Goal: Connect with others: Connect with others

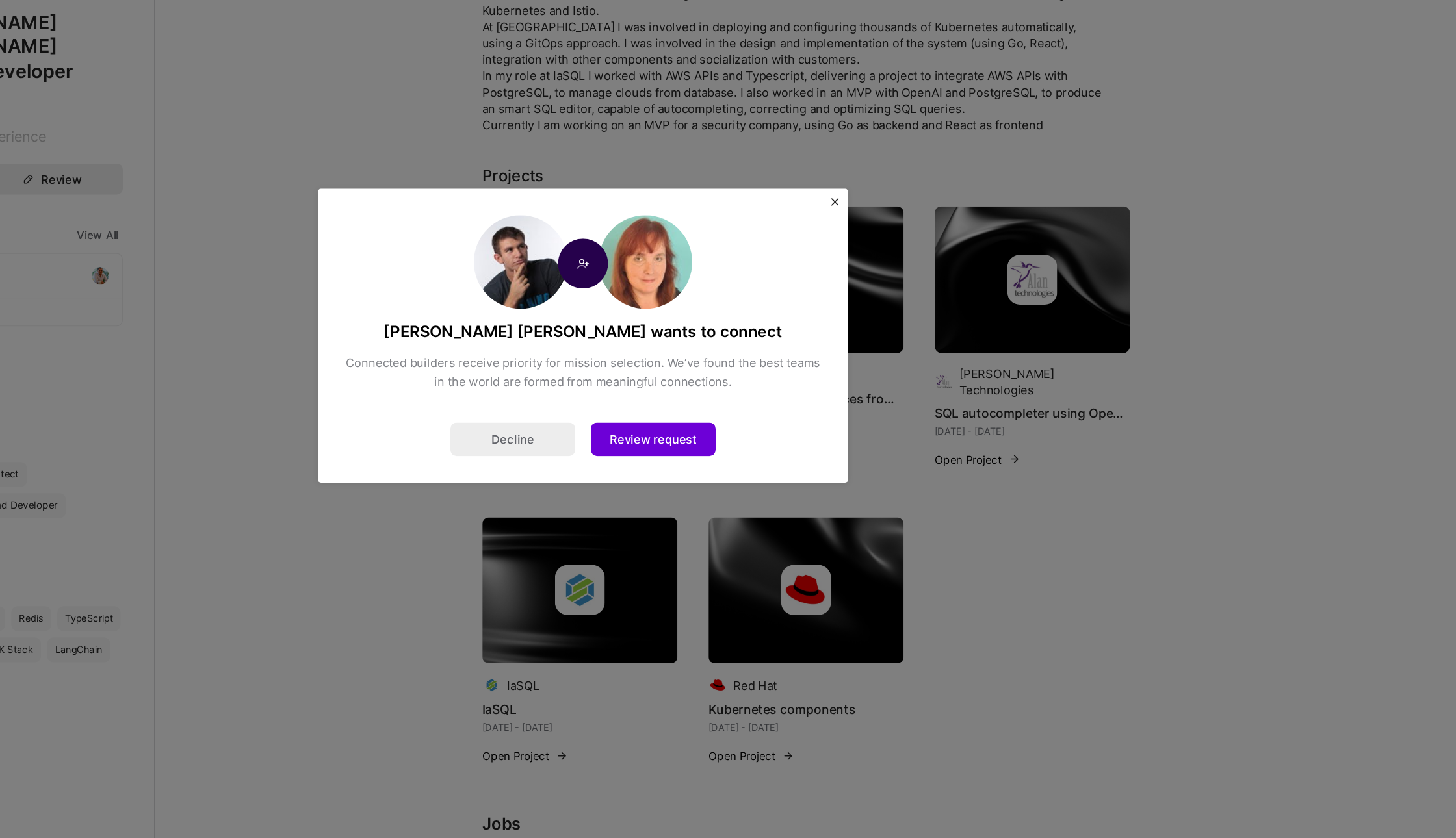
click at [773, 509] on button "Review request" at bounding box center [786, 506] width 104 height 28
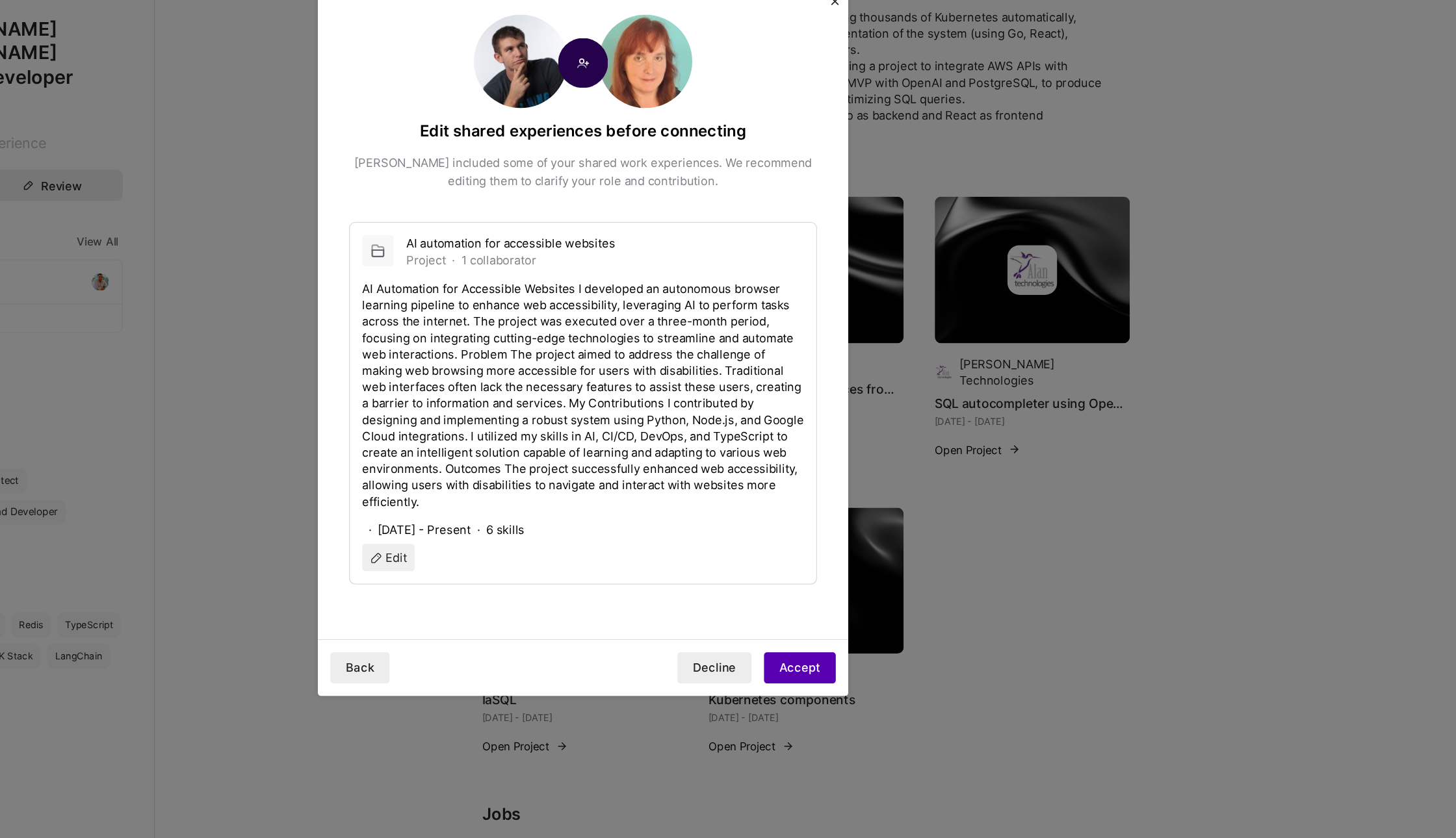
click at [905, 694] on button "Accept" at bounding box center [908, 690] width 59 height 26
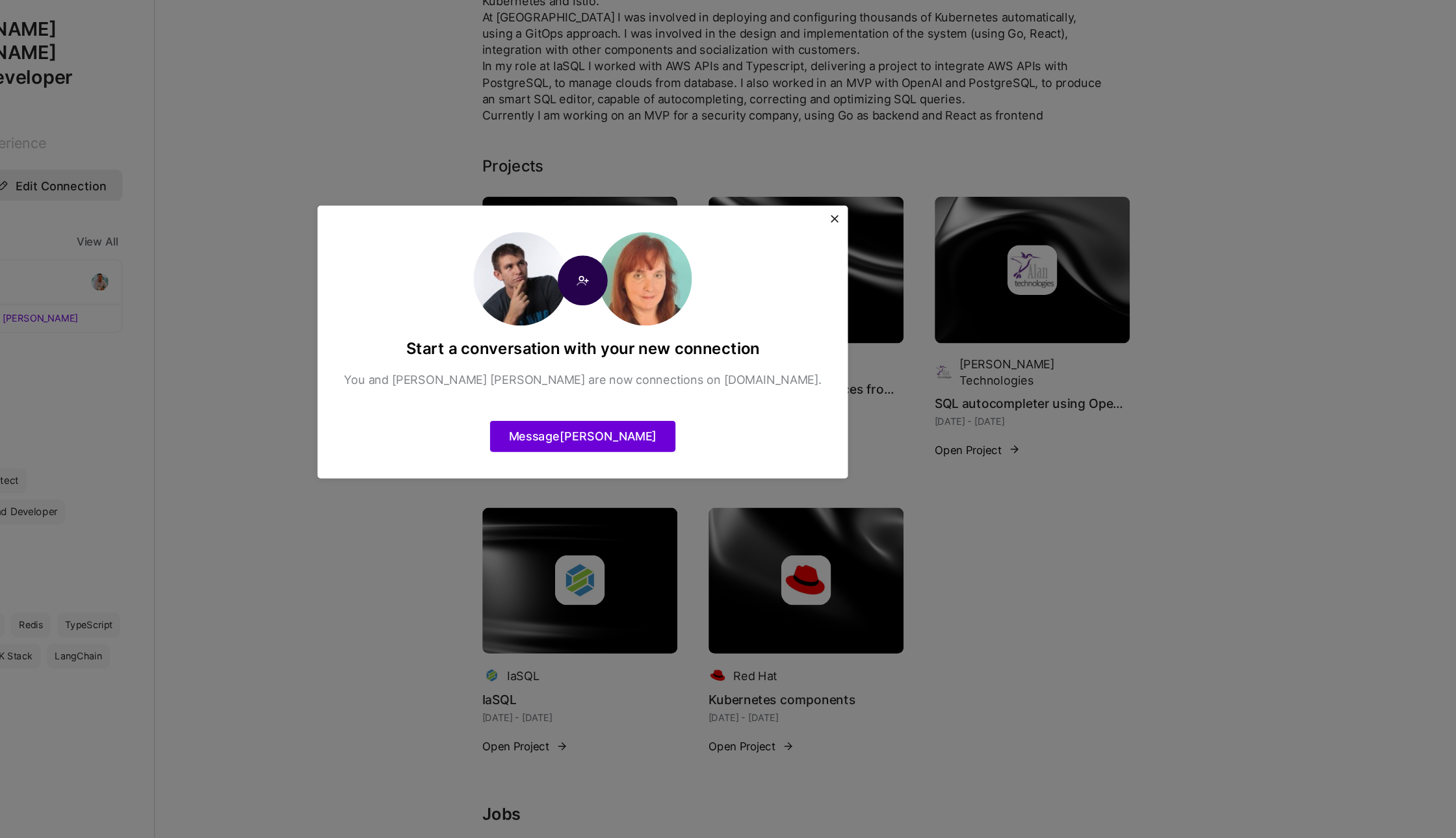
scroll to position [13, 0]
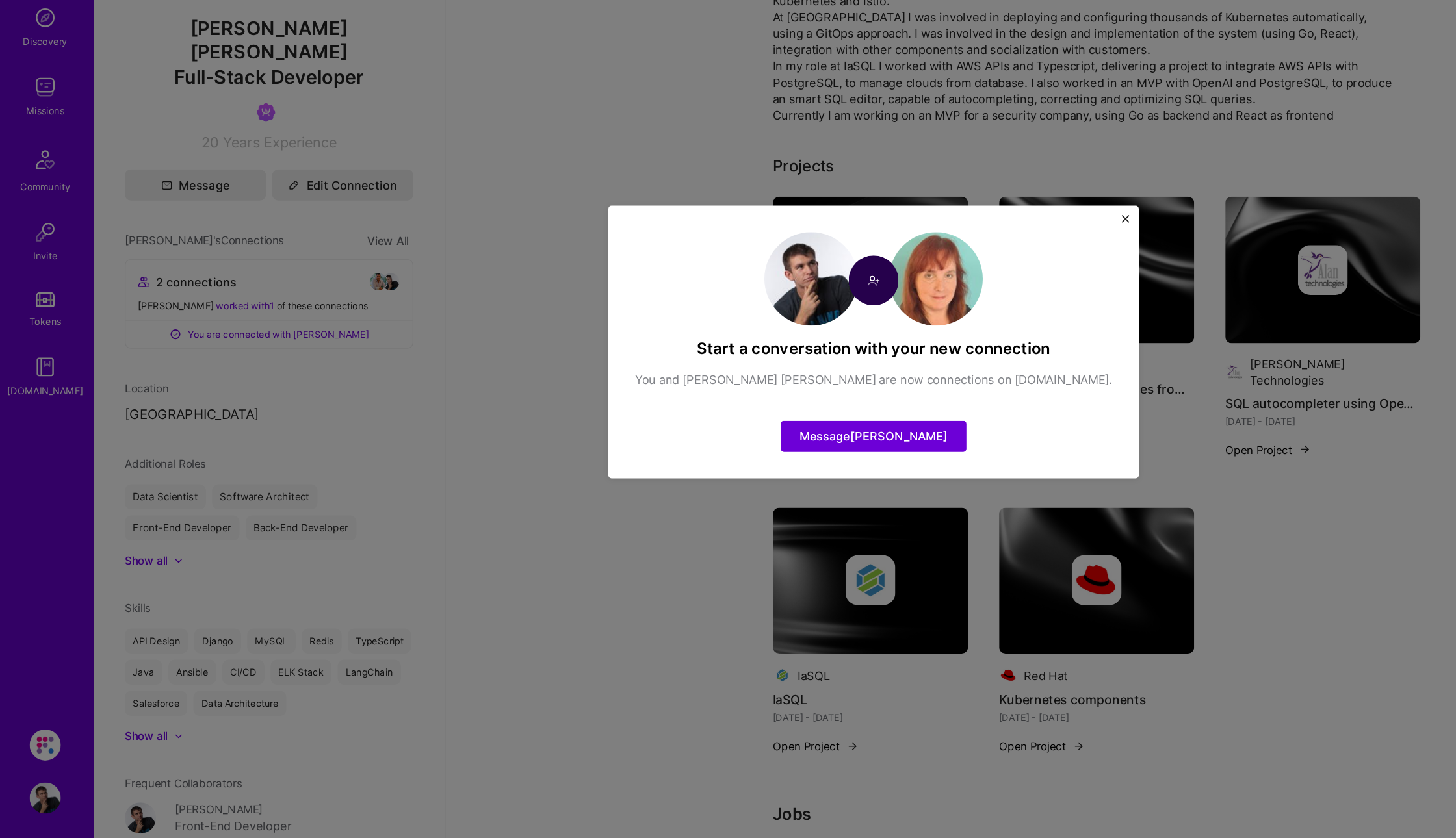
click at [750, 497] on button "Message [PERSON_NAME]" at bounding box center [728, 498] width 155 height 26
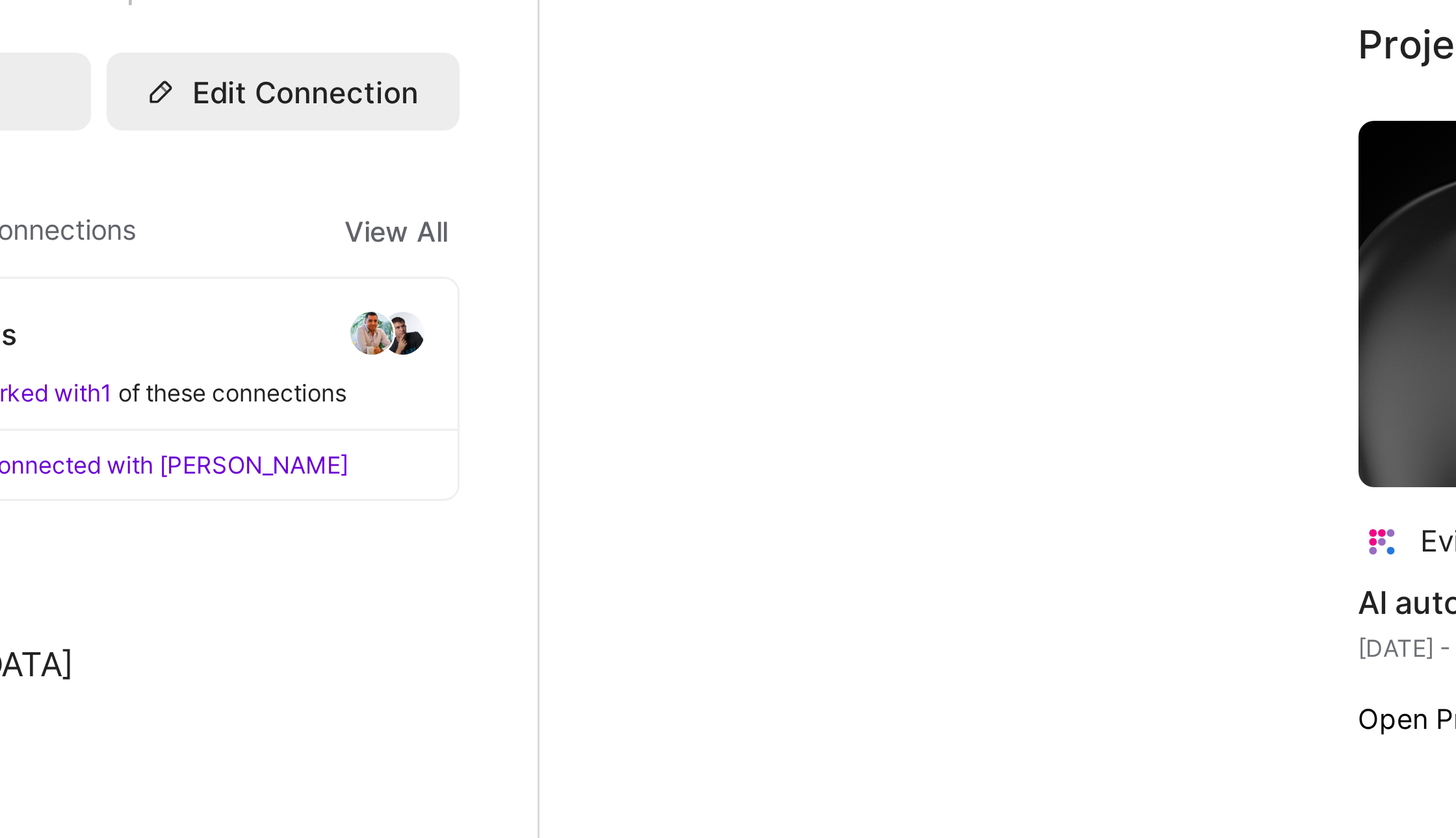
click at [314, 362] on img at bounding box center [315, 369] width 16 height 16
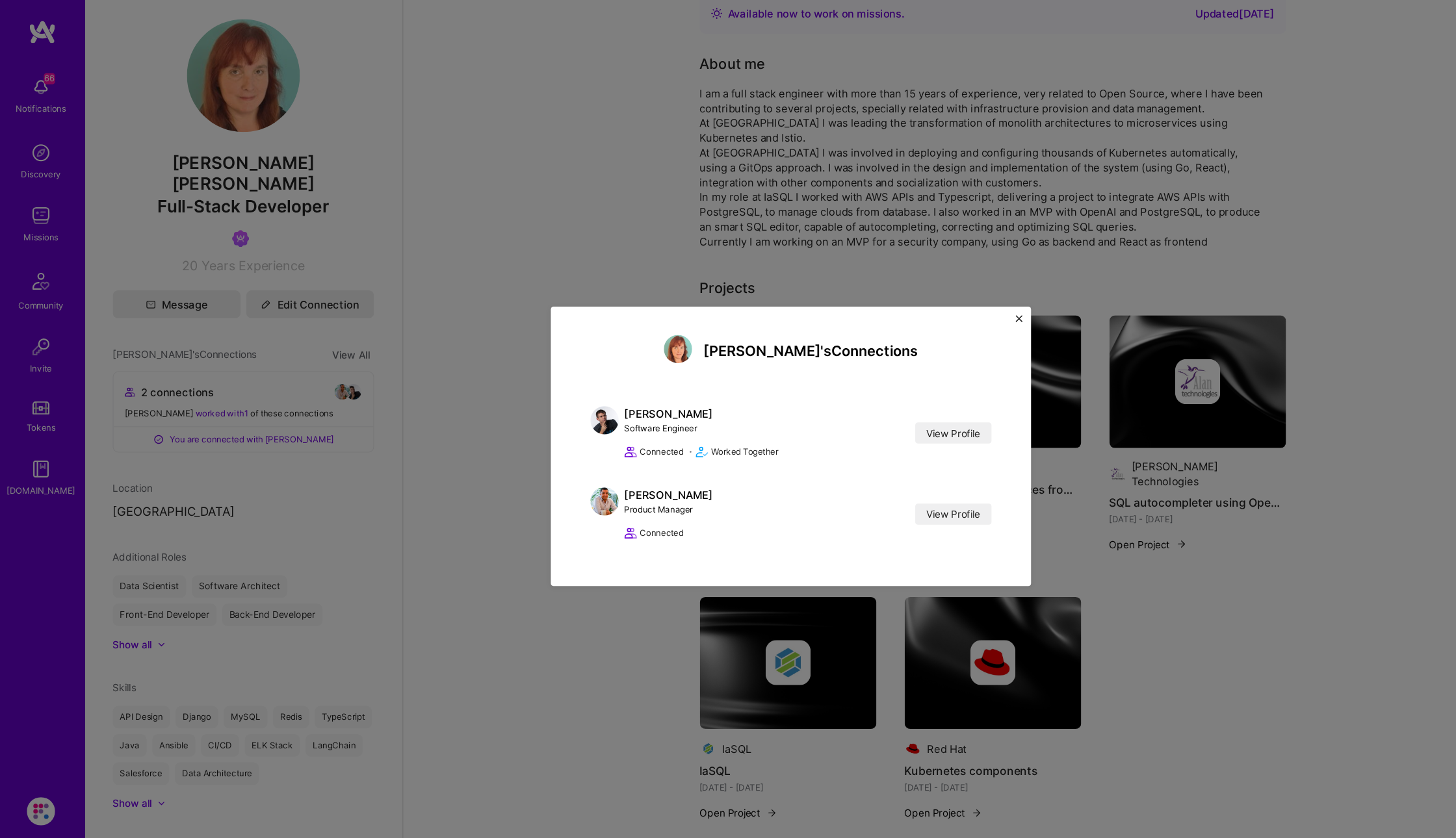
click at [942, 300] on div "[PERSON_NAME]'s Connections [PERSON_NAME] Software Engineer View Profile Connec…" at bounding box center [728, 419] width 442 height 257
click at [938, 301] on img "Close" at bounding box center [938, 301] width 7 height 7
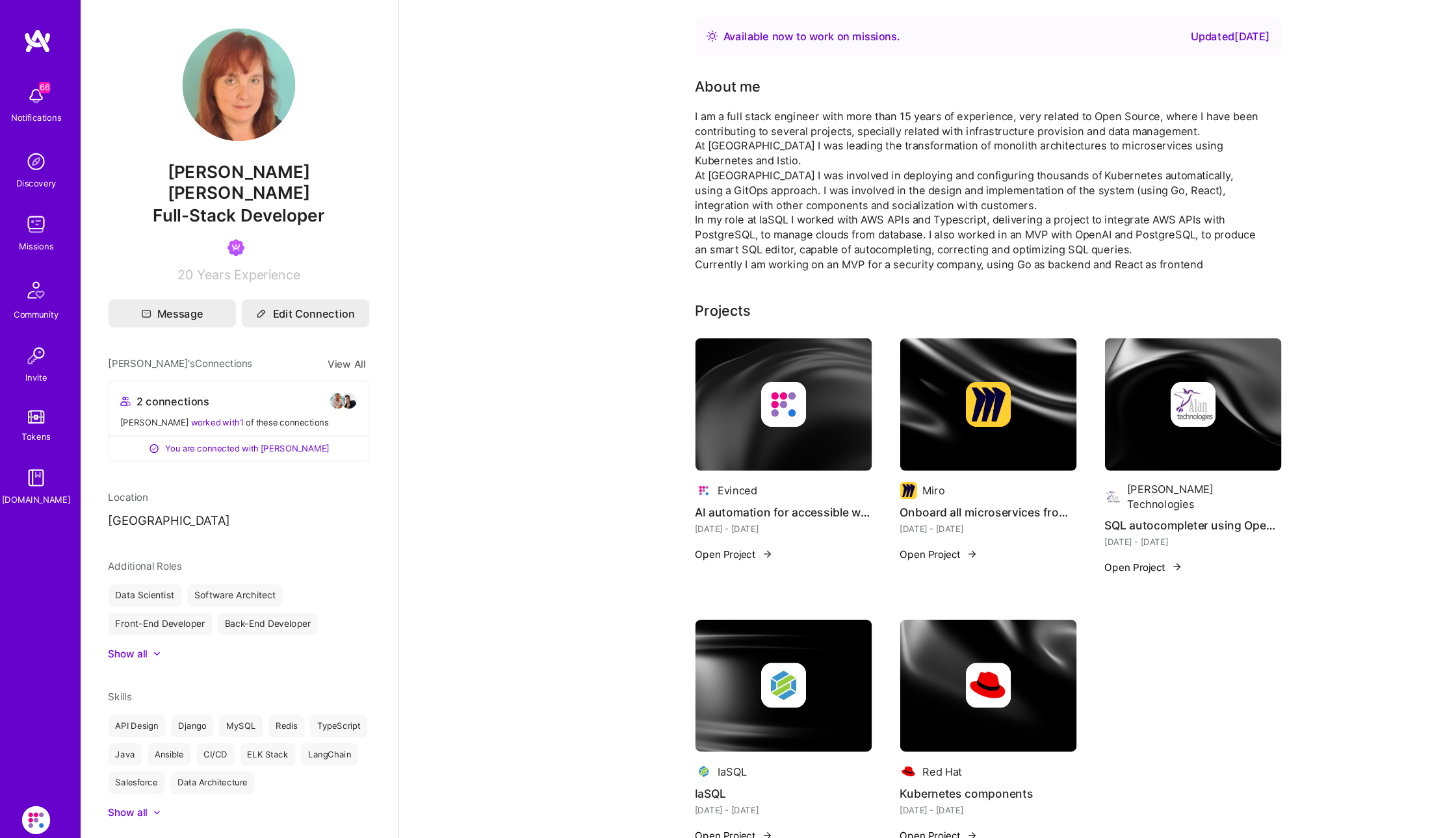
click at [31, 96] on img at bounding box center [38, 88] width 26 height 26
click at [31, 96] on div "66 Notifications Discovery Missions Community Invite Tokens [DOMAIN_NAME]" at bounding box center [39, 269] width 78 height 394
click at [44, 224] on div "Missions" at bounding box center [38, 226] width 32 height 14
